Goal: Task Accomplishment & Management: Manage account settings

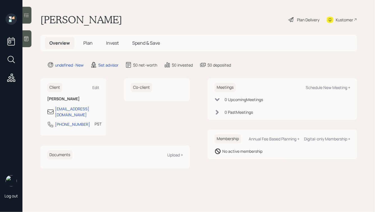
click at [26, 37] on icon at bounding box center [26, 39] width 4 height 5
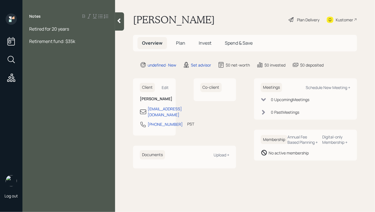
click at [73, 30] on div "Retired for 20 years" at bounding box center [68, 29] width 79 height 6
click at [68, 36] on div at bounding box center [68, 35] width 79 height 6
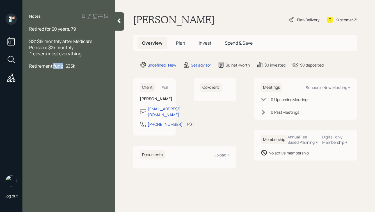
drag, startPoint x: 63, startPoint y: 66, endPoint x: 54, endPoint y: 66, distance: 9.6
click at [54, 66] on span "Retirement fund: $35k" at bounding box center [52, 66] width 46 height 6
click at [87, 67] on div "Retirement account: $35k" at bounding box center [68, 66] width 79 height 6
click at [86, 73] on div "Retirement account: $35k" at bounding box center [68, 72] width 79 height 6
drag, startPoint x: 62, startPoint y: 84, endPoint x: 14, endPoint y: 57, distance: 55.0
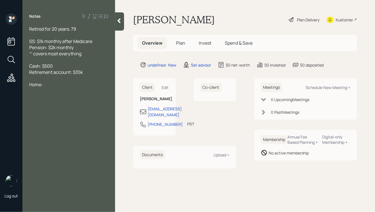
click at [14, 57] on div "Log out Notes Retired for 20 years, 79 SS: $1k monthly after Medicare Pension: …" at bounding box center [187, 106] width 375 height 212
click at [54, 60] on div at bounding box center [68, 60] width 79 height 6
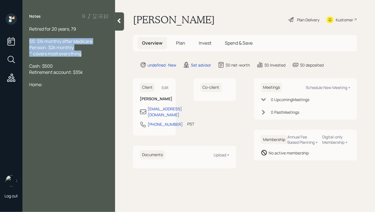
drag, startPoint x: 85, startPoint y: 55, endPoint x: 22, endPoint y: 37, distance: 65.7
click at [22, 37] on div "Log out Notes Retired for 20 years, 79 SS: $1k monthly after Medicare Pension: …" at bounding box center [187, 106] width 375 height 212
click at [73, 48] on span "Pension: $2k monthly" at bounding box center [51, 47] width 44 height 6
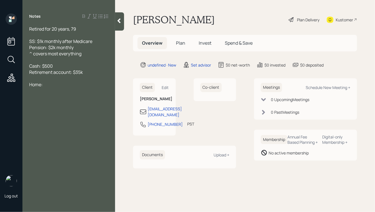
click at [52, 87] on div "Home:" at bounding box center [68, 85] width 79 height 6
click at [35, 80] on div at bounding box center [68, 78] width 79 height 6
drag, startPoint x: 41, startPoint y: 91, endPoint x: 22, endPoint y: 91, distance: 18.8
click at [22, 91] on div "Log out Notes Retired for 20 years, 79 SS: $1k monthly after Medicare Pension: …" at bounding box center [187, 106] width 375 height 212
click at [48, 92] on div "Condo:" at bounding box center [68, 91] width 79 height 6
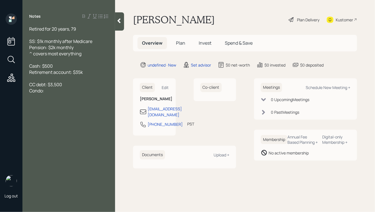
click at [83, 31] on div "Retired for 20 years, 79" at bounding box center [68, 29] width 79 height 6
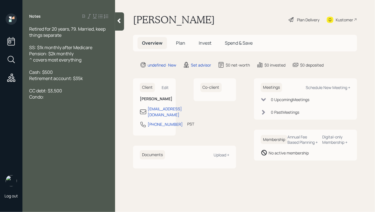
click at [51, 97] on div "Condo:" at bounding box center [68, 97] width 79 height 6
click at [90, 78] on div "Retirement account: $35k" at bounding box center [68, 78] width 79 height 6
click at [95, 98] on div "Condo: $380k value, paid off" at bounding box center [68, 97] width 79 height 6
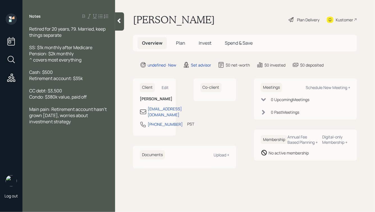
click at [119, 22] on icon at bounding box center [119, 21] width 3 height 5
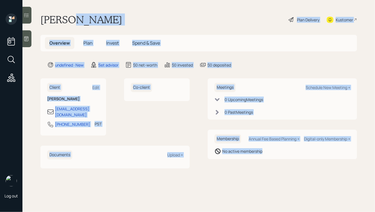
drag, startPoint x: 71, startPoint y: 19, endPoint x: 247, endPoint y: 162, distance: 227.3
click at [247, 162] on main "[PERSON_NAME] Plan Delivery Kustomer Overview Plan Invest Spend & Save undefine…" at bounding box center [198, 106] width 353 height 212
click at [247, 162] on div "Meetings Schedule New Meeting + 0 Upcoming Meeting s 0 Past Meeting s Membershi…" at bounding box center [283, 123] width 150 height 90
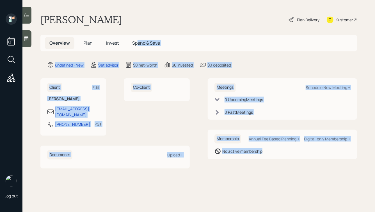
drag, startPoint x: 288, startPoint y: 158, endPoint x: 135, endPoint y: 39, distance: 194.4
click at [135, 39] on main "[PERSON_NAME] Plan Delivery Kustomer Overview Plan Invest Spend & Save undefine…" at bounding box center [198, 106] width 353 height 212
click at [139, 32] on main "[PERSON_NAME] Plan Delivery Kustomer Overview Plan Invest Spend & Save undefine…" at bounding box center [198, 106] width 353 height 212
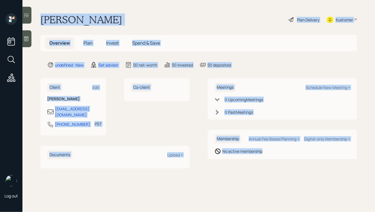
drag, startPoint x: 41, startPoint y: 17, endPoint x: 265, endPoint y: 168, distance: 270.3
click at [265, 168] on main "[PERSON_NAME] Plan Delivery Kustomer Overview Plan Invest Spend & Save undefine…" at bounding box center [198, 106] width 353 height 212
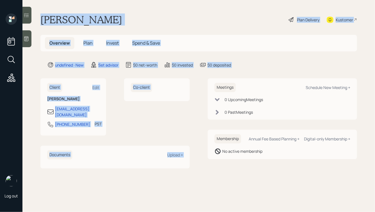
drag, startPoint x: 246, startPoint y: 71, endPoint x: 177, endPoint y: 10, distance: 92.2
click at [177, 10] on main "[PERSON_NAME] Plan Delivery Kustomer Overview Plan Invest Spend & Save undefine…" at bounding box center [198, 106] width 353 height 212
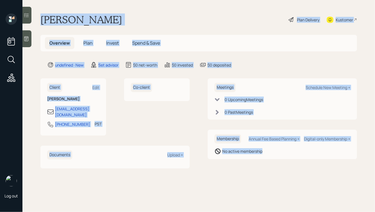
drag, startPoint x: 42, startPoint y: 20, endPoint x: 279, endPoint y: 158, distance: 273.9
click at [279, 158] on main "[PERSON_NAME] Plan Delivery Kustomer Overview Plan Invest Spend & Save undefine…" at bounding box center [198, 106] width 353 height 212
click at [279, 158] on div "Membership Annual Fee Based Planning + Digital-only Membership + No active memb…" at bounding box center [283, 145] width 150 height 30
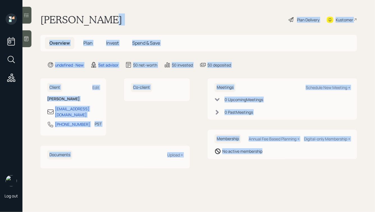
drag, startPoint x: 290, startPoint y: 164, endPoint x: 181, endPoint y: 9, distance: 189.3
click at [184, 10] on main "[PERSON_NAME] Plan Delivery Kustomer Overview Plan Invest Spend & Save undefine…" at bounding box center [198, 106] width 353 height 212
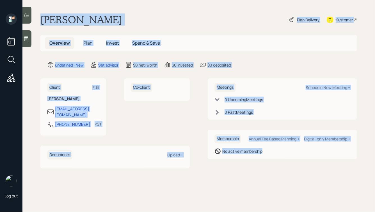
click at [167, 15] on div "[PERSON_NAME] Plan Delivery Kustomer" at bounding box center [198, 19] width 317 height 12
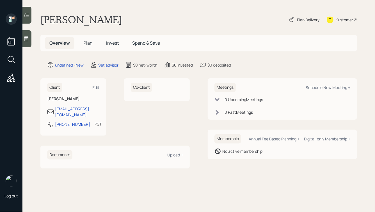
click at [25, 40] on icon at bounding box center [27, 39] width 6 height 6
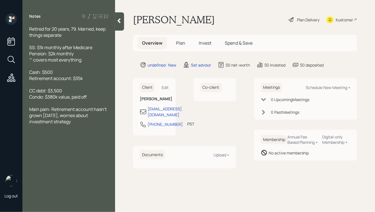
click at [83, 60] on div "SS: $1k monthly after Medicare Pension: $2k monthly ^ covers most everything" at bounding box center [68, 53] width 79 height 19
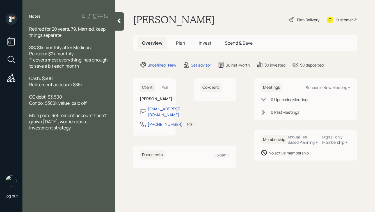
click at [118, 22] on icon at bounding box center [119, 21] width 6 height 6
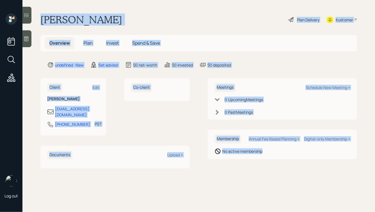
drag, startPoint x: 40, startPoint y: 18, endPoint x: 267, endPoint y: 168, distance: 272.1
click at [267, 168] on main "[PERSON_NAME] Plan Delivery Kustomer Overview Plan Invest Spend & Save undefine…" at bounding box center [198, 106] width 353 height 212
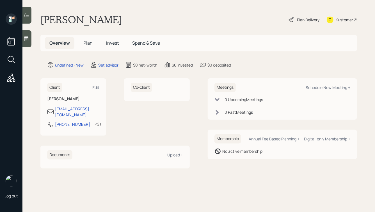
click at [29, 37] on icon at bounding box center [27, 39] width 6 height 6
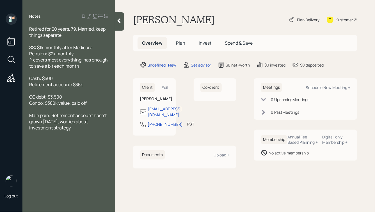
click at [120, 22] on icon at bounding box center [119, 21] width 3 height 5
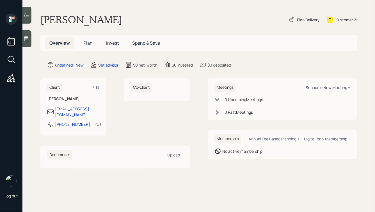
click at [319, 87] on div "Schedule New Meeting +" at bounding box center [328, 87] width 45 height 5
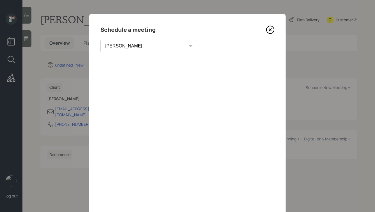
click at [130, 44] on select "[PERSON_NAME] [PERSON_NAME] [PERSON_NAME] [PERSON_NAME] [PERSON_NAME] [PERSON_N…" at bounding box center [149, 46] width 97 height 12
select select "ade3b313-576a-42c5-b346-1eb294908ae6"
click at [101, 40] on select "[PERSON_NAME] [PERSON_NAME] [PERSON_NAME] [PERSON_NAME] [PERSON_NAME] [PERSON_N…" at bounding box center [149, 46] width 97 height 12
click at [270, 30] on icon at bounding box center [271, 30] width 2 height 2
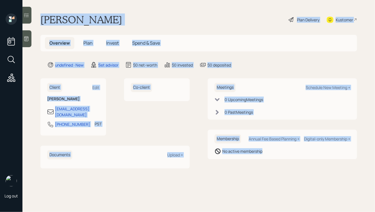
drag, startPoint x: 41, startPoint y: 19, endPoint x: 267, endPoint y: 161, distance: 267.1
click at [267, 161] on main "[PERSON_NAME] Plan Delivery Kustomer Overview Plan Invest Spend & Save undefine…" at bounding box center [198, 106] width 353 height 212
click at [267, 161] on div "Meetings Schedule New Meeting + 0 Upcoming Meeting s 0 Past Meeting s Membershi…" at bounding box center [283, 123] width 150 height 90
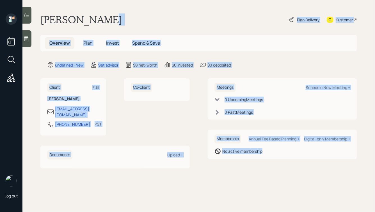
drag, startPoint x: 276, startPoint y: 160, endPoint x: 153, endPoint y: 19, distance: 186.6
click at [153, 19] on main "[PERSON_NAME] Plan Delivery Kustomer Overview Plan Invest Spend & Save undefine…" at bounding box center [198, 106] width 353 height 212
click at [153, 19] on div "[PERSON_NAME] Plan Delivery Kustomer" at bounding box center [198, 19] width 317 height 12
